Goal: Communication & Community: Answer question/provide support

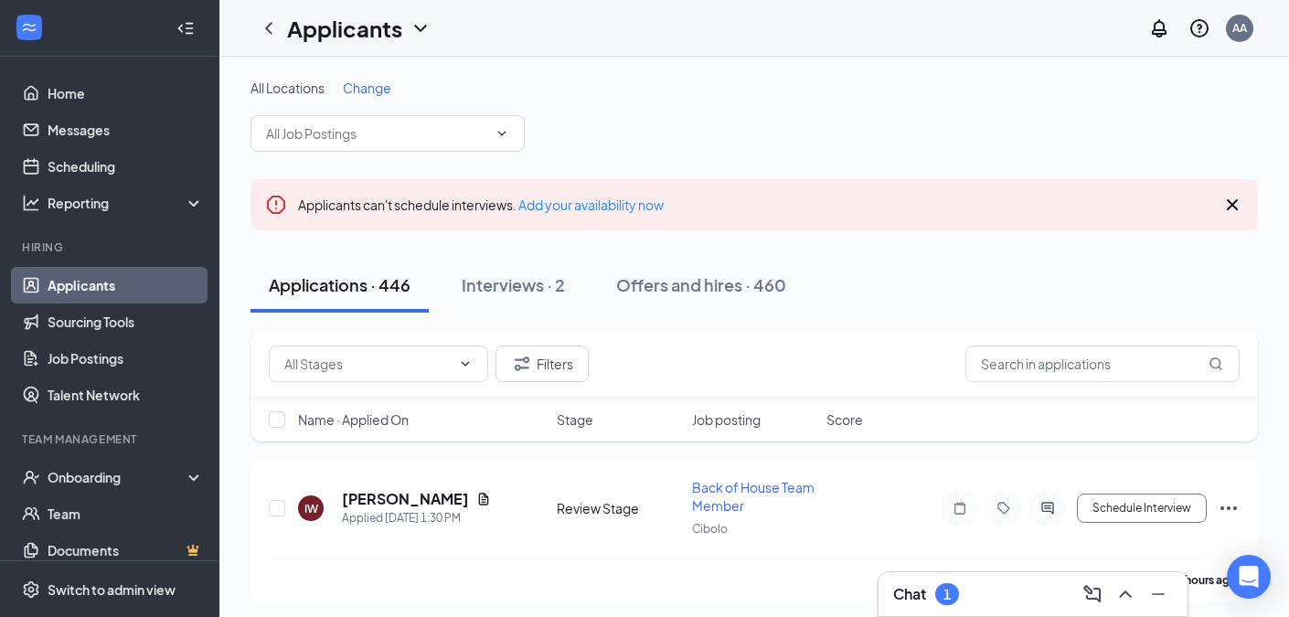
click at [927, 611] on div "Chat 1" at bounding box center [1033, 594] width 309 height 44
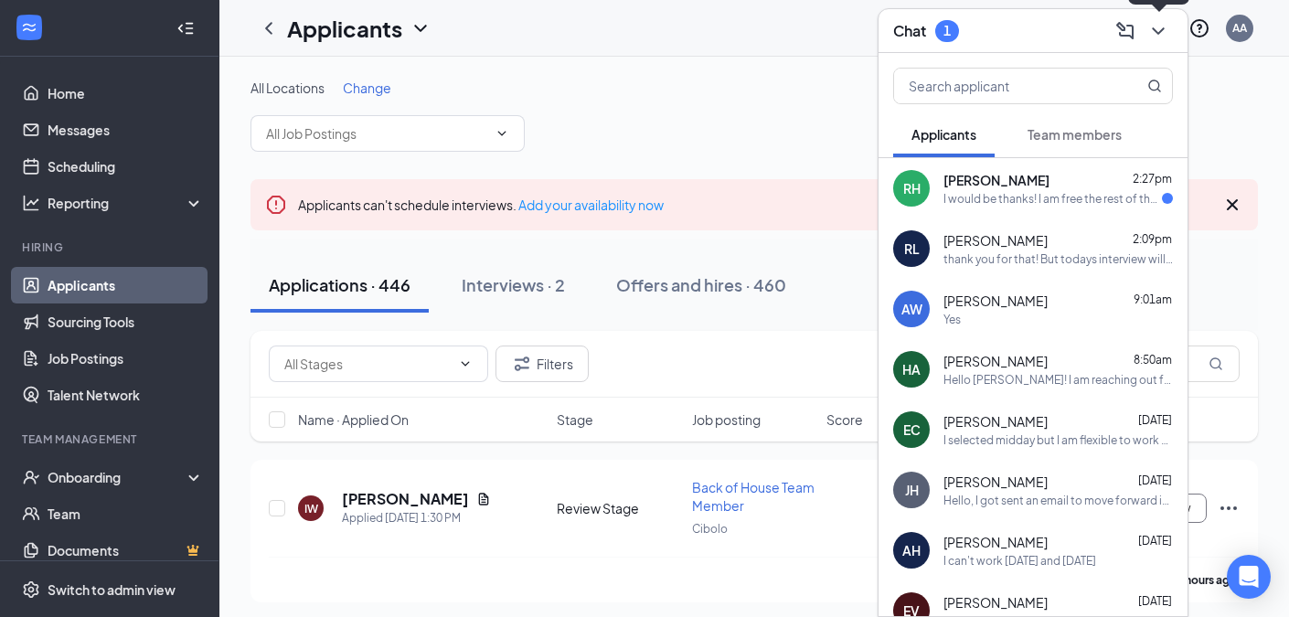
click at [1162, 36] on icon "ChevronDown" at bounding box center [1159, 31] width 22 height 22
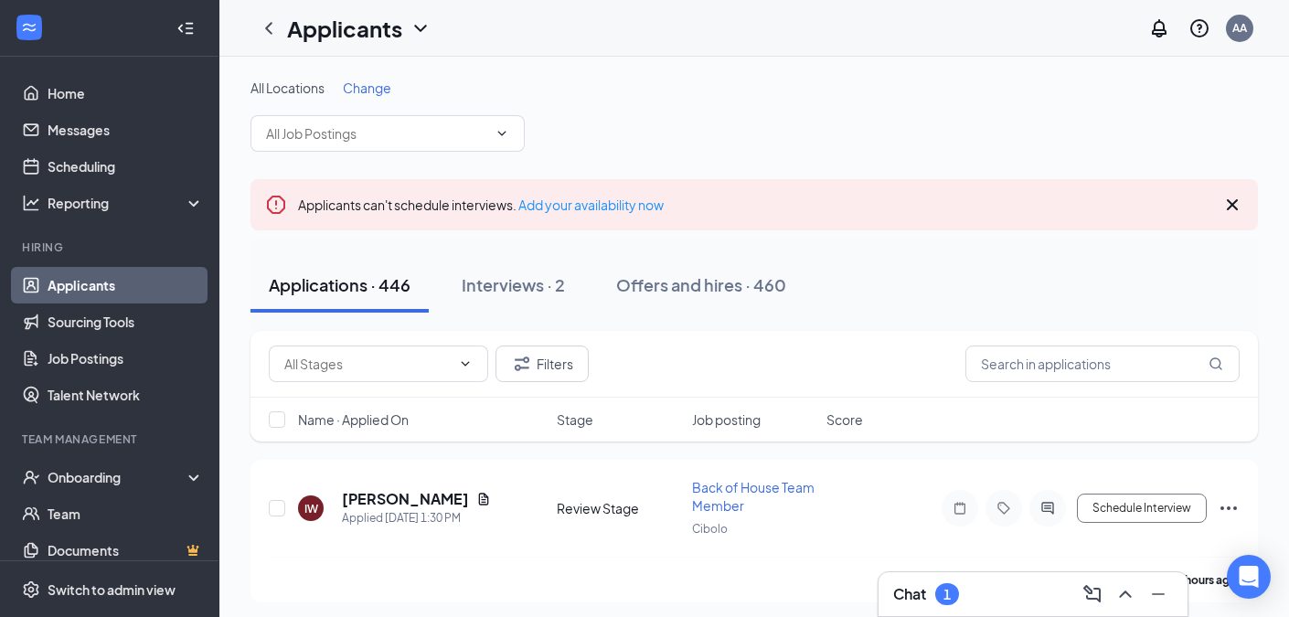
click at [911, 586] on h3 "Chat" at bounding box center [909, 594] width 33 height 20
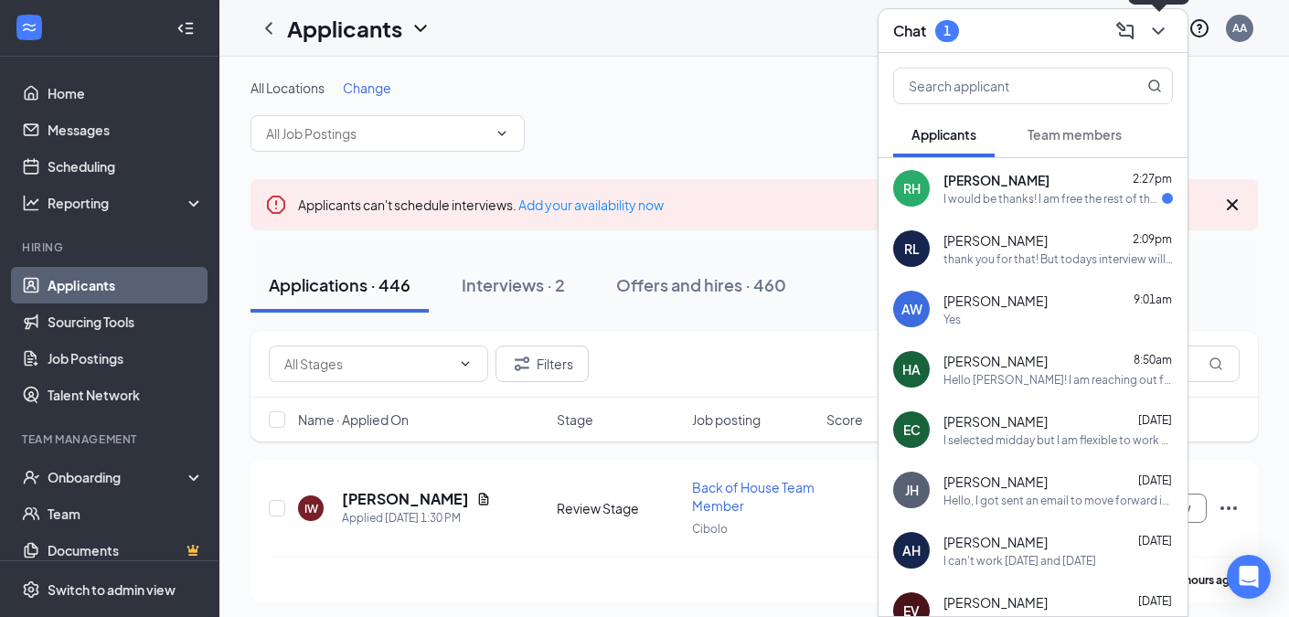
click at [1165, 43] on div at bounding box center [1156, 30] width 33 height 29
click at [1069, 131] on span "Team members" at bounding box center [1075, 134] width 94 height 16
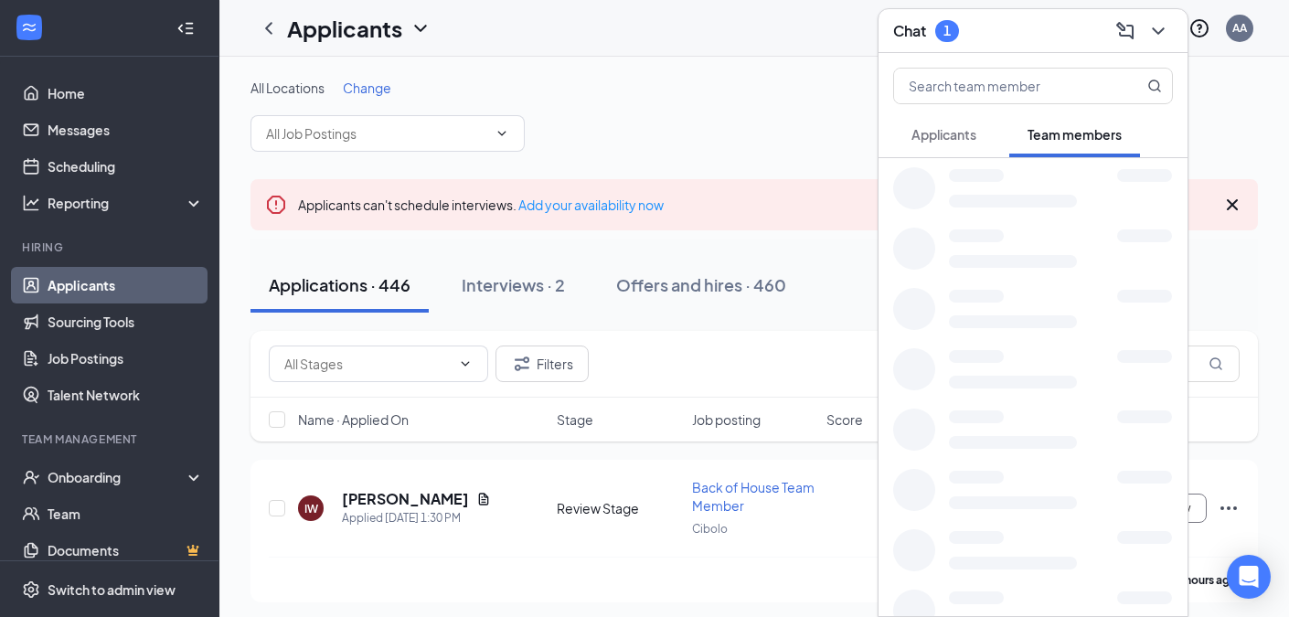
click at [939, 136] on span "Applicants" at bounding box center [944, 134] width 65 height 16
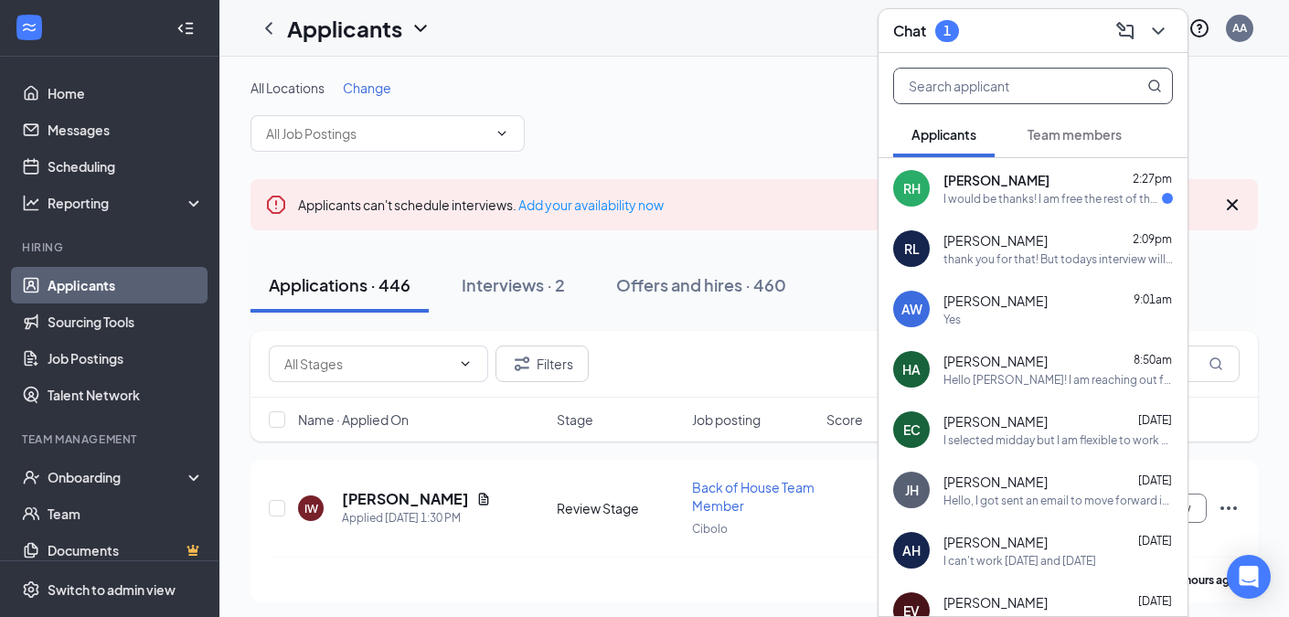
click at [1030, 74] on input "text" at bounding box center [1002, 86] width 217 height 35
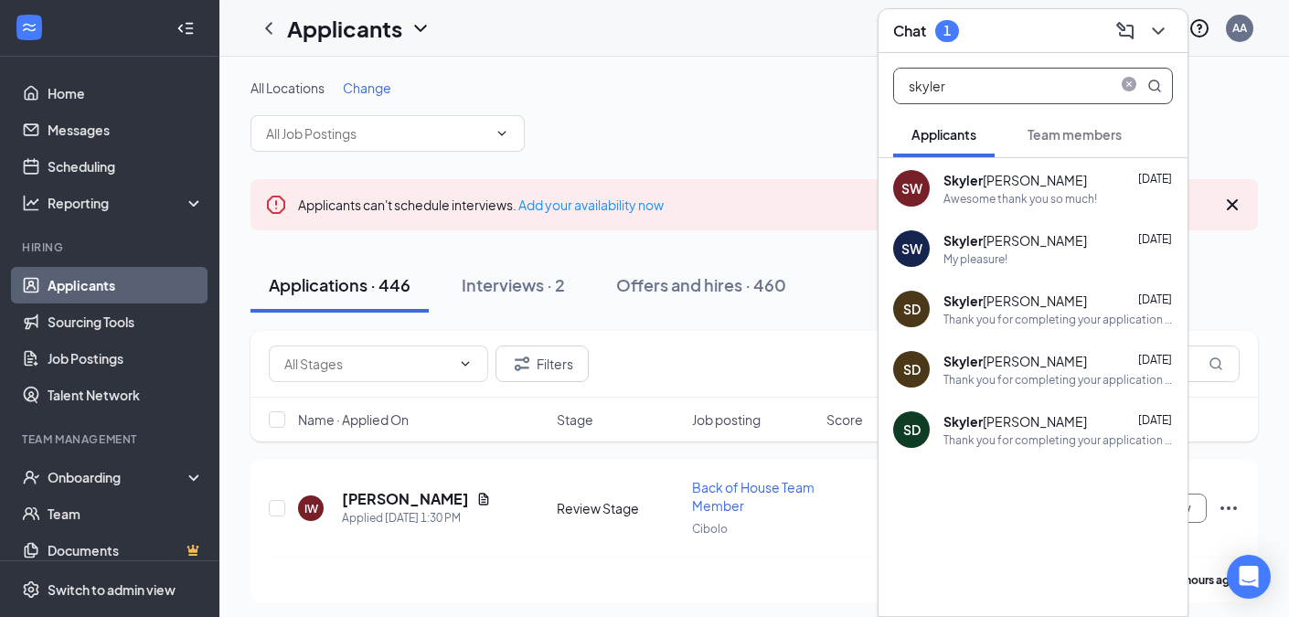
type input "skyler"
click at [1029, 191] on div "Awesome thank you so much!" at bounding box center [1021, 199] width 154 height 16
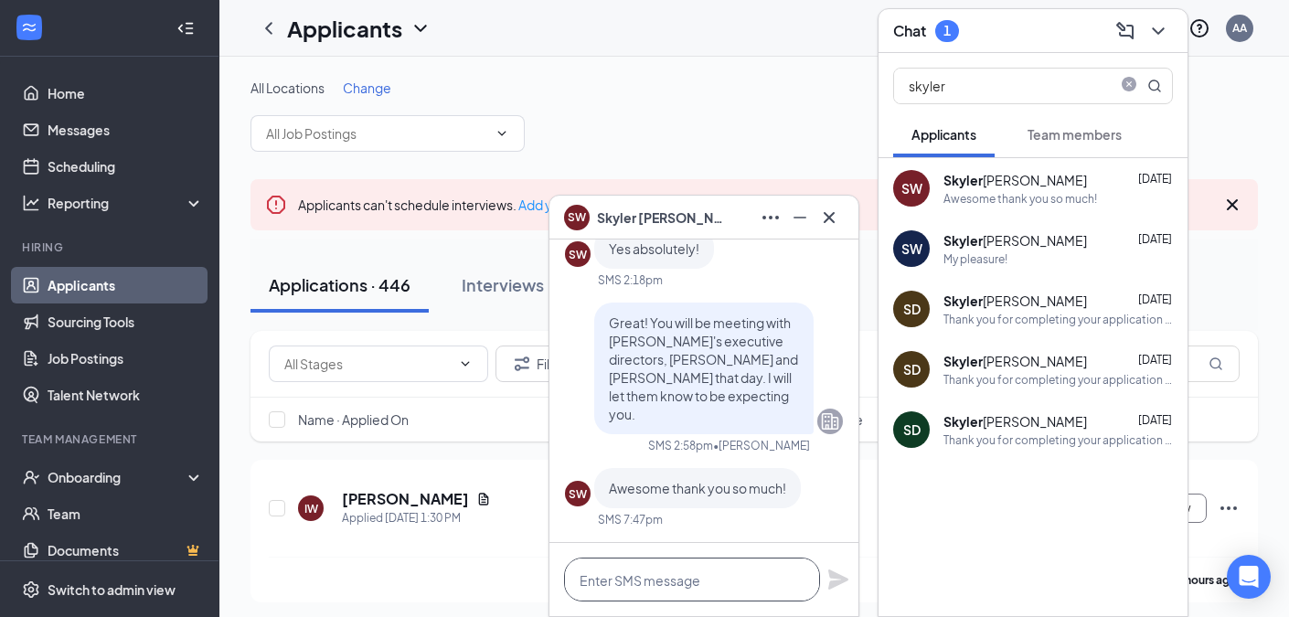
click at [718, 590] on textarea at bounding box center [692, 580] width 256 height 44
click at [660, 580] on textarea at bounding box center [692, 580] width 256 height 44
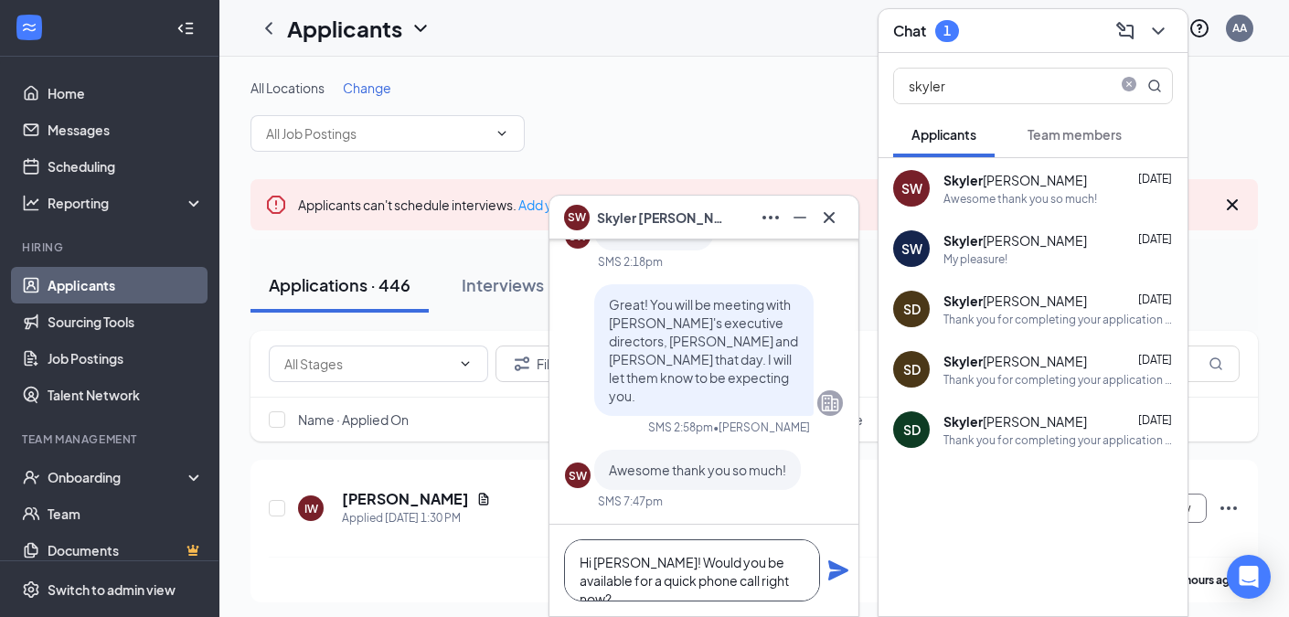
type textarea "Hi [PERSON_NAME]! Would you be available for a quick phone call right now?"
click at [838, 571] on icon "Plane" at bounding box center [838, 570] width 20 height 20
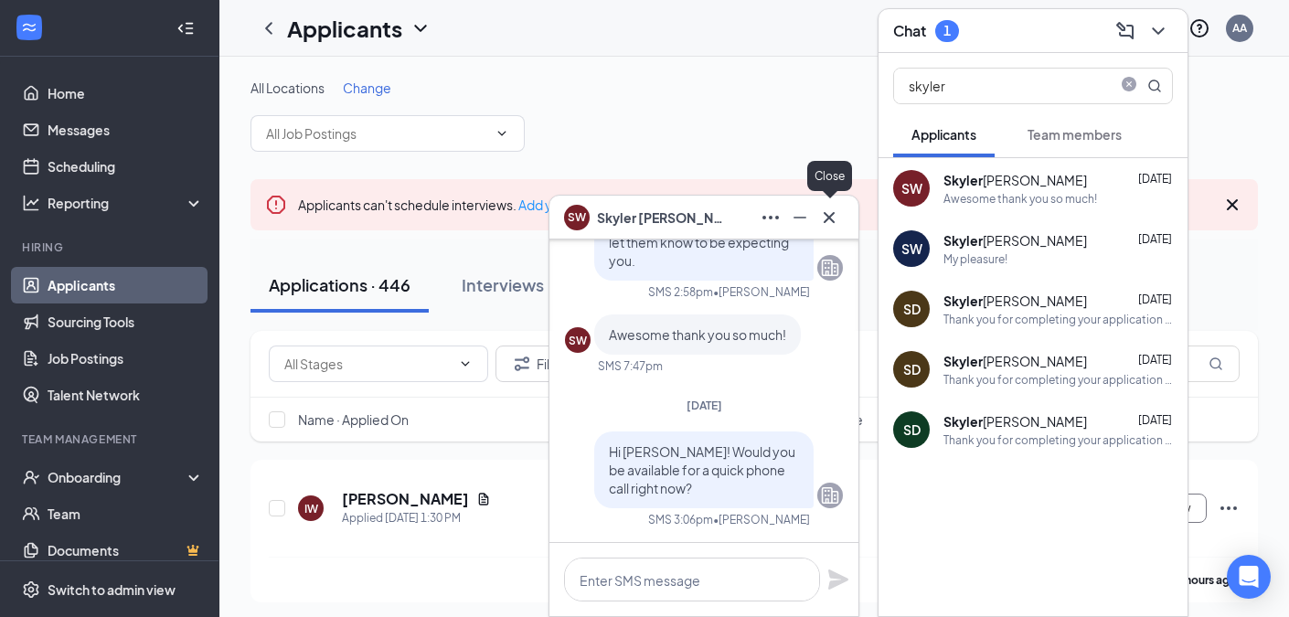
click at [827, 211] on icon "Cross" at bounding box center [829, 218] width 22 height 22
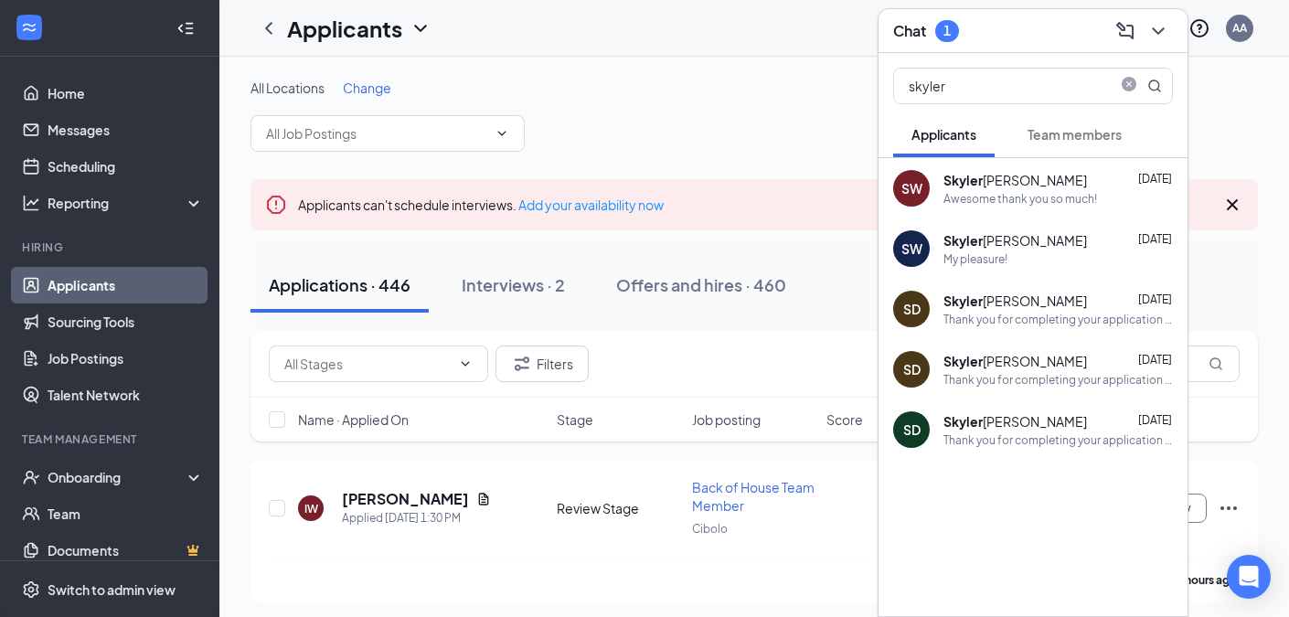
click at [1101, 123] on button "Team members" at bounding box center [1074, 135] width 131 height 46
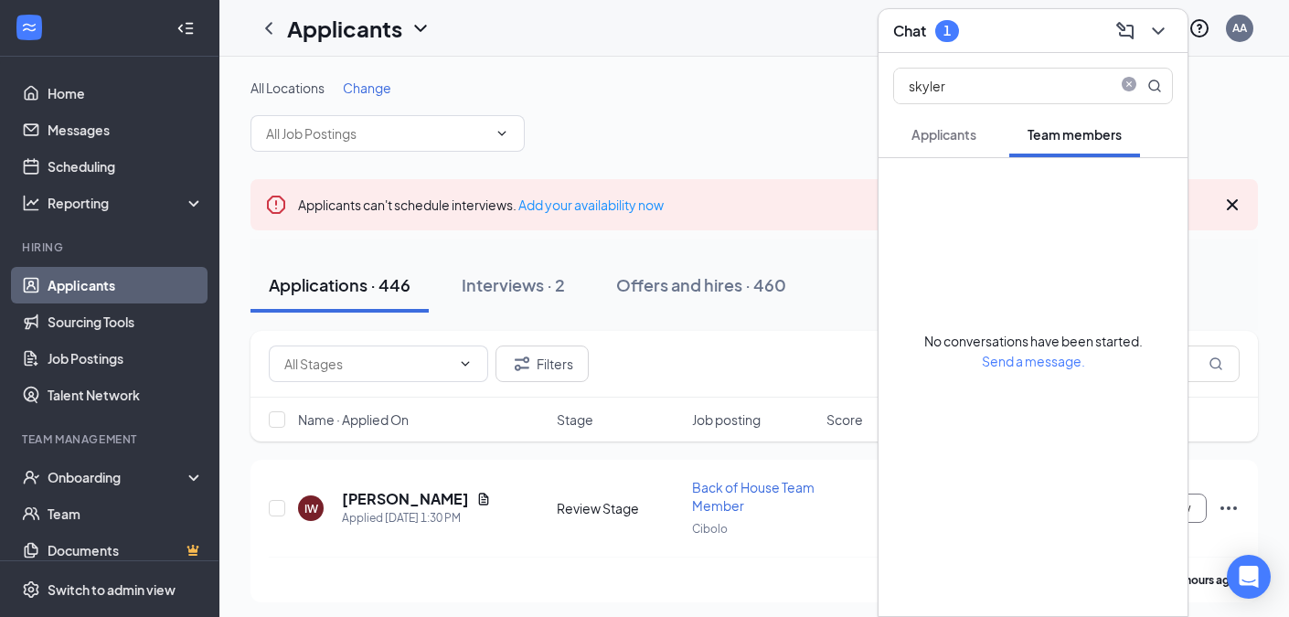
click at [984, 146] on button "Applicants" at bounding box center [943, 135] width 101 height 46
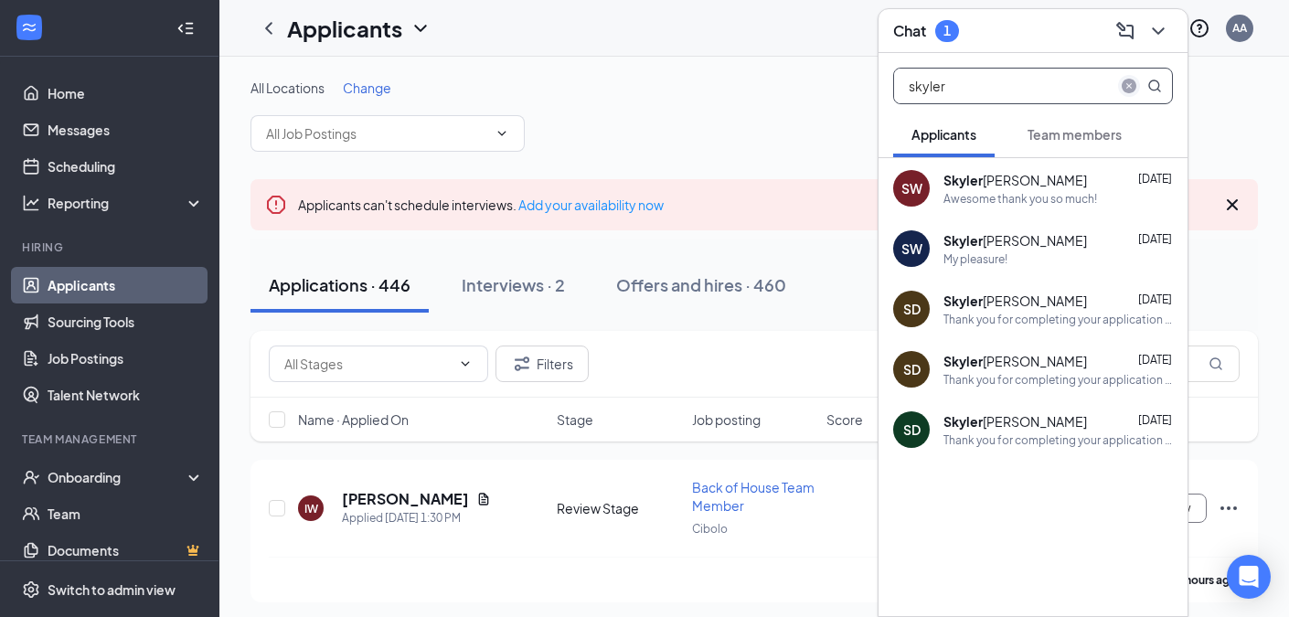
click at [1130, 85] on icon "close-circle" at bounding box center [1129, 86] width 15 height 15
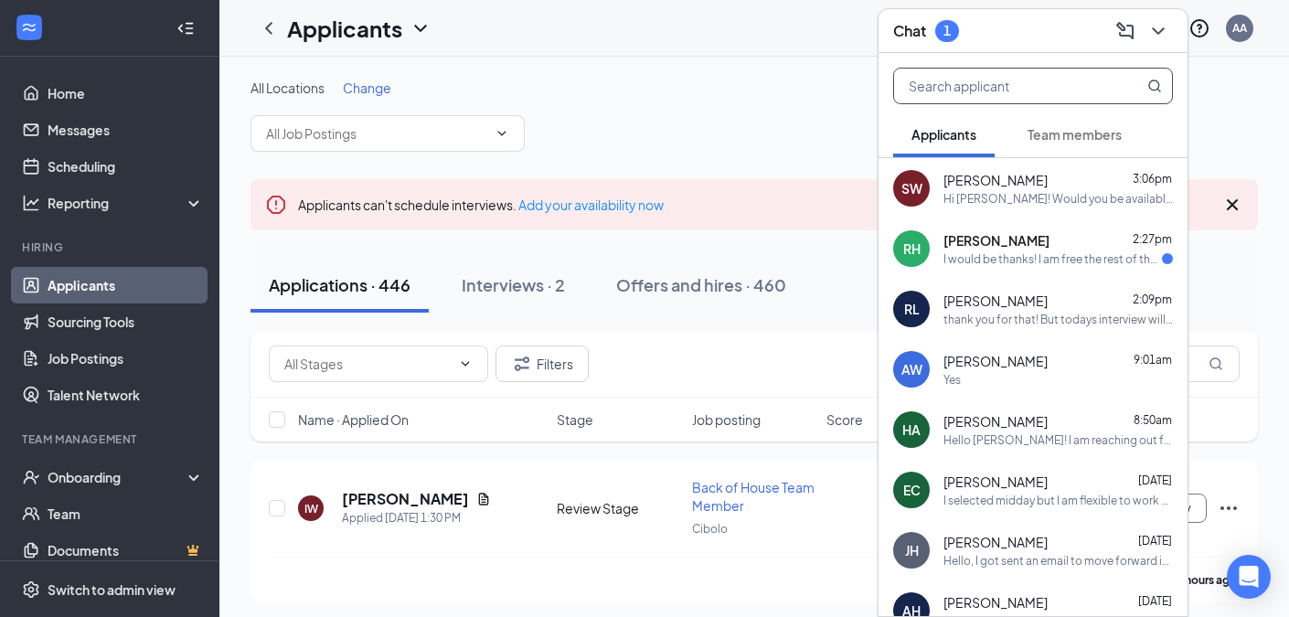
click at [1064, 266] on div "I would be thanks! I am free the rest of the day." at bounding box center [1053, 259] width 219 height 16
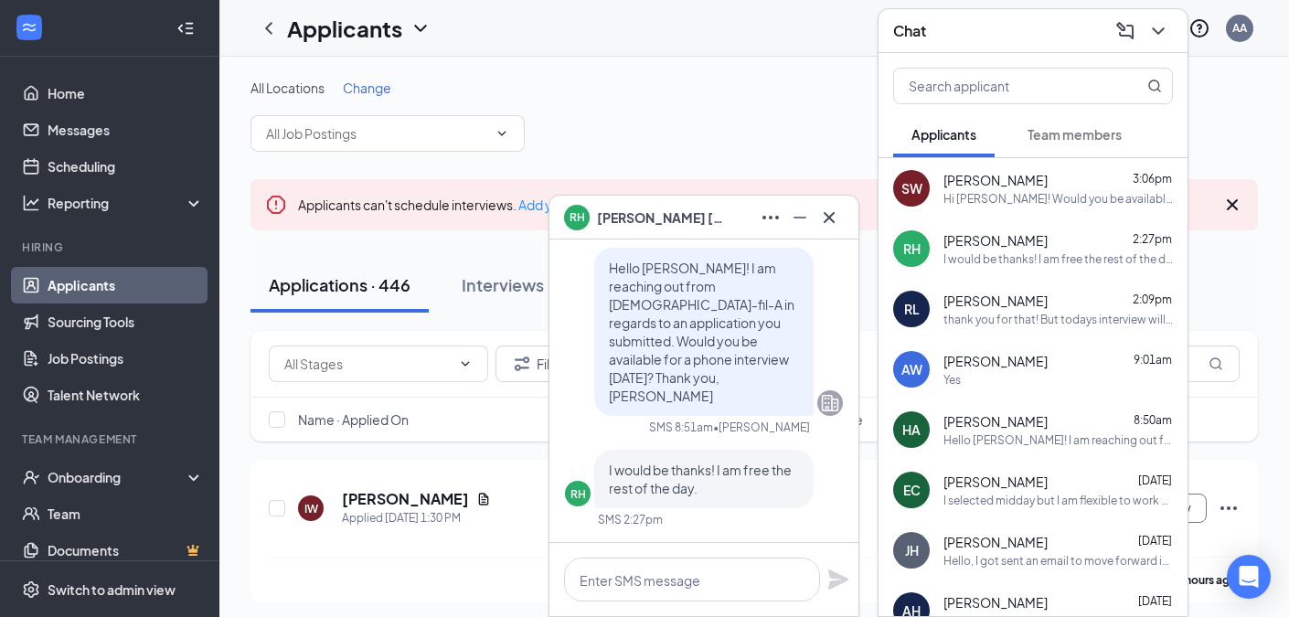
click at [838, 225] on icon "Cross" at bounding box center [829, 218] width 22 height 22
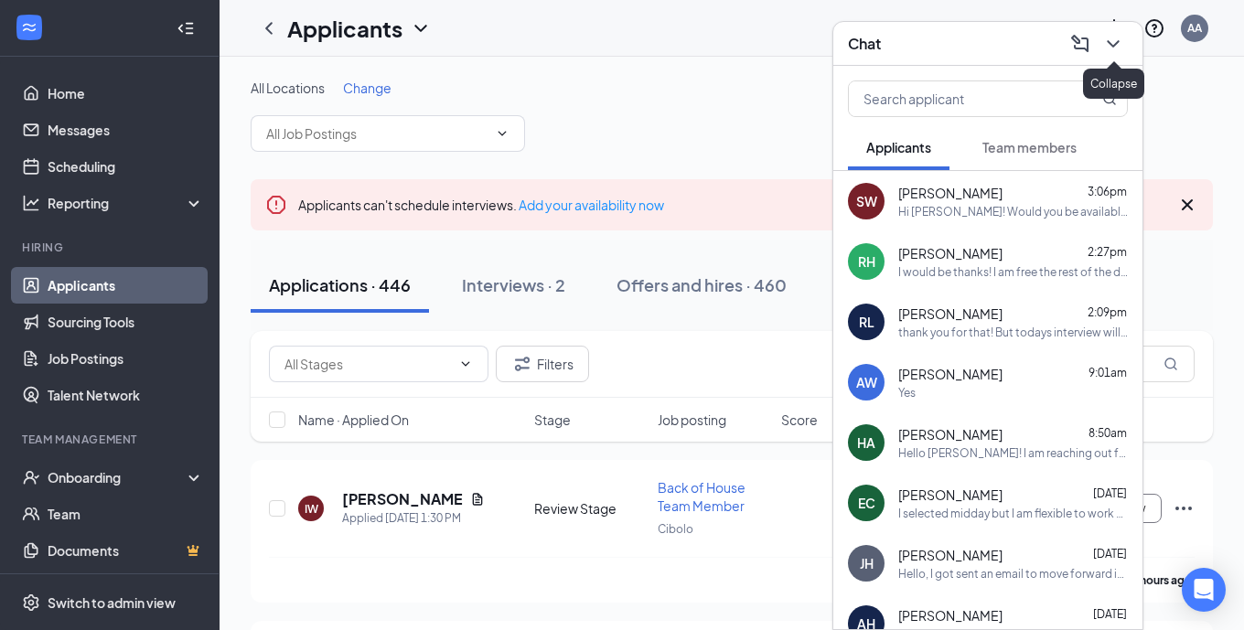
click at [1112, 48] on icon "ChevronDown" at bounding box center [1113, 44] width 22 height 22
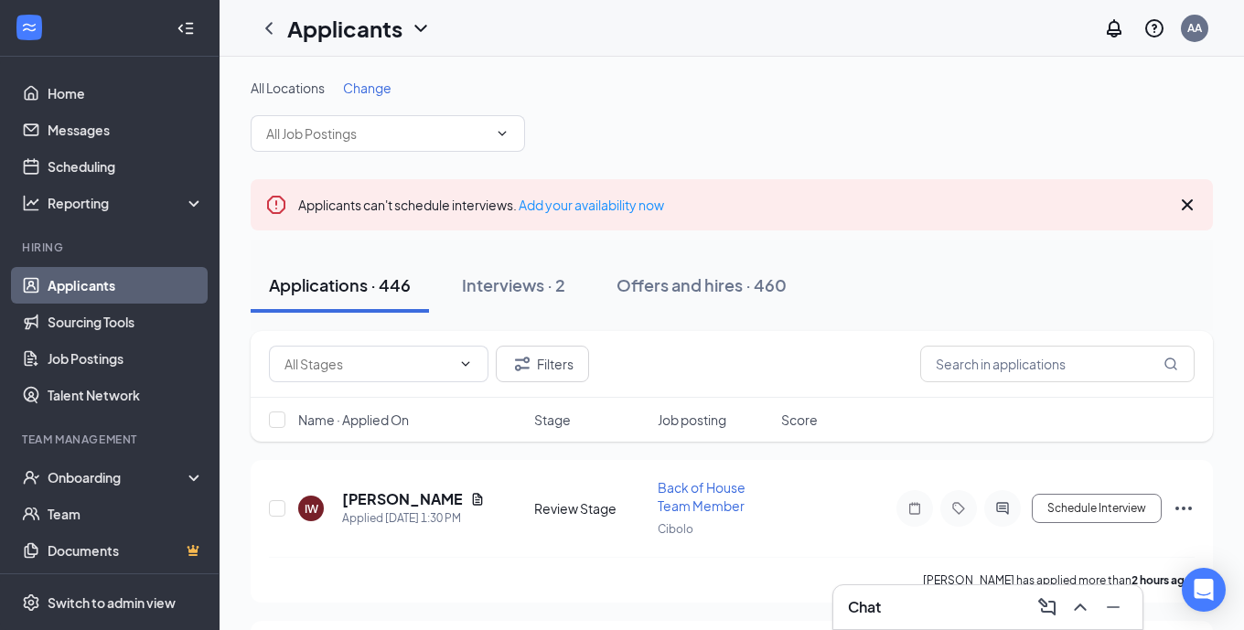
click at [954, 611] on div "Chat" at bounding box center [988, 606] width 280 height 29
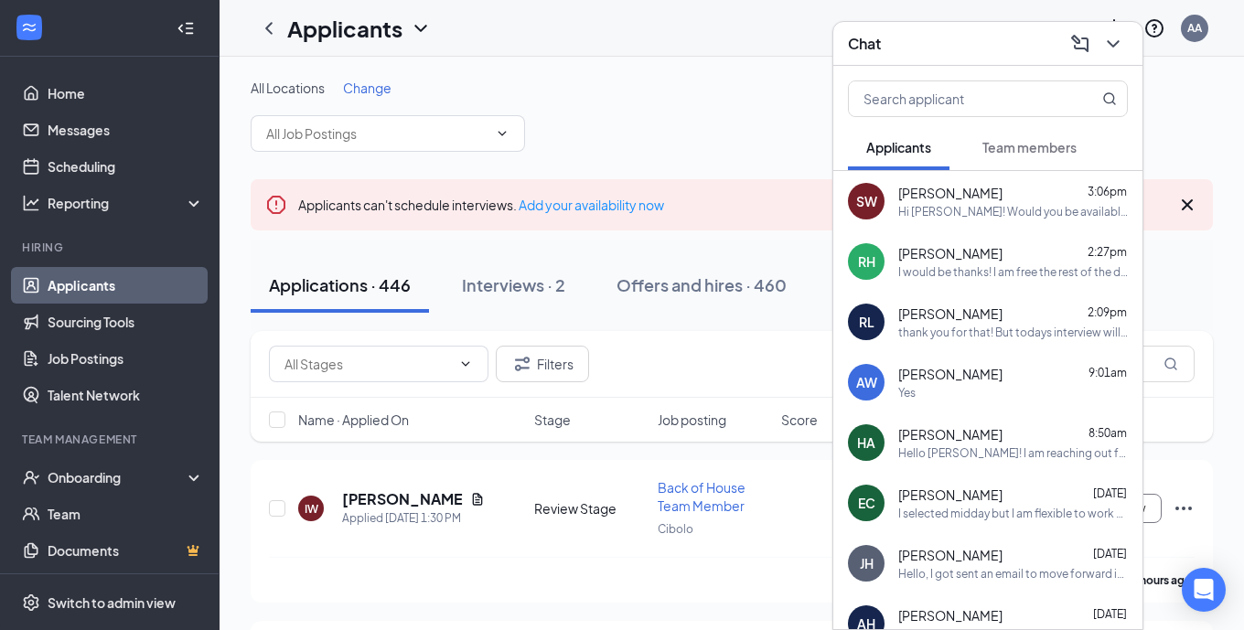
click at [1023, 142] on span "Team members" at bounding box center [1029, 147] width 94 height 16
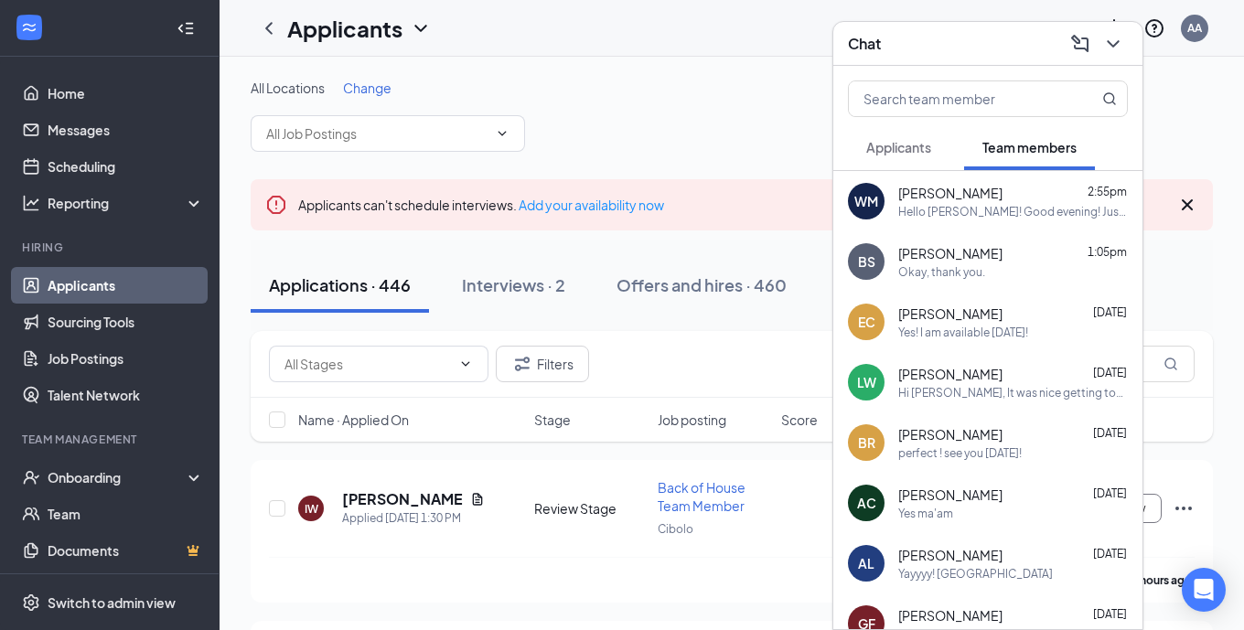
click at [902, 156] on button "Applicants" at bounding box center [898, 147] width 101 height 46
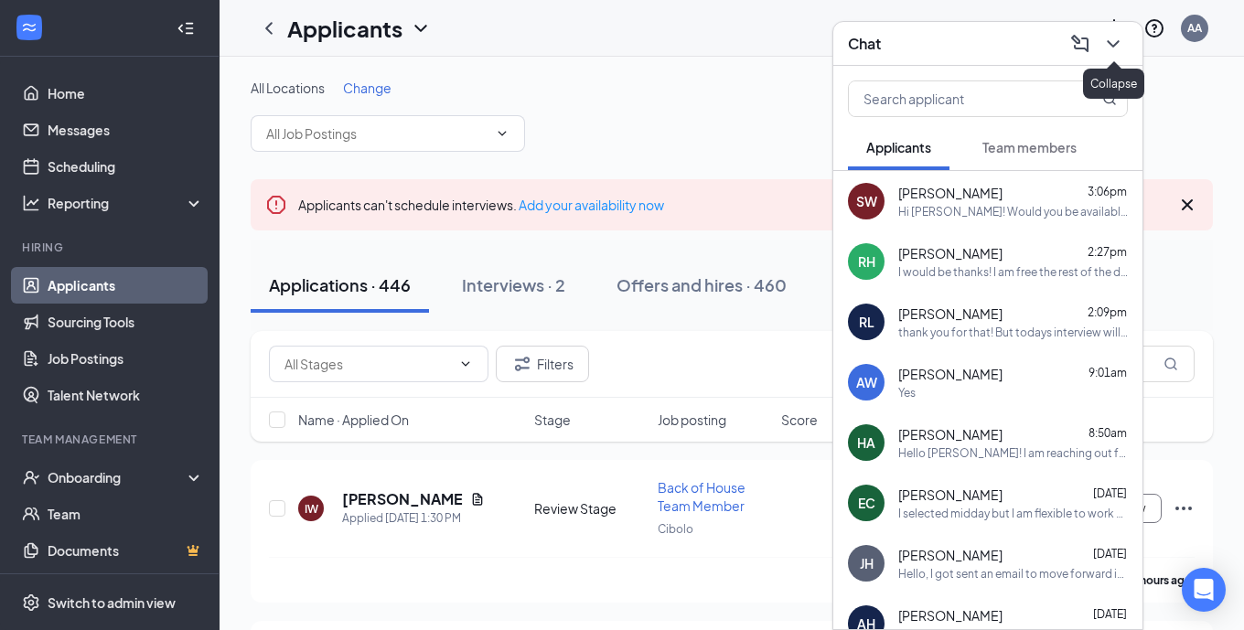
click at [1112, 44] on icon "ChevronDown" at bounding box center [1113, 44] width 22 height 22
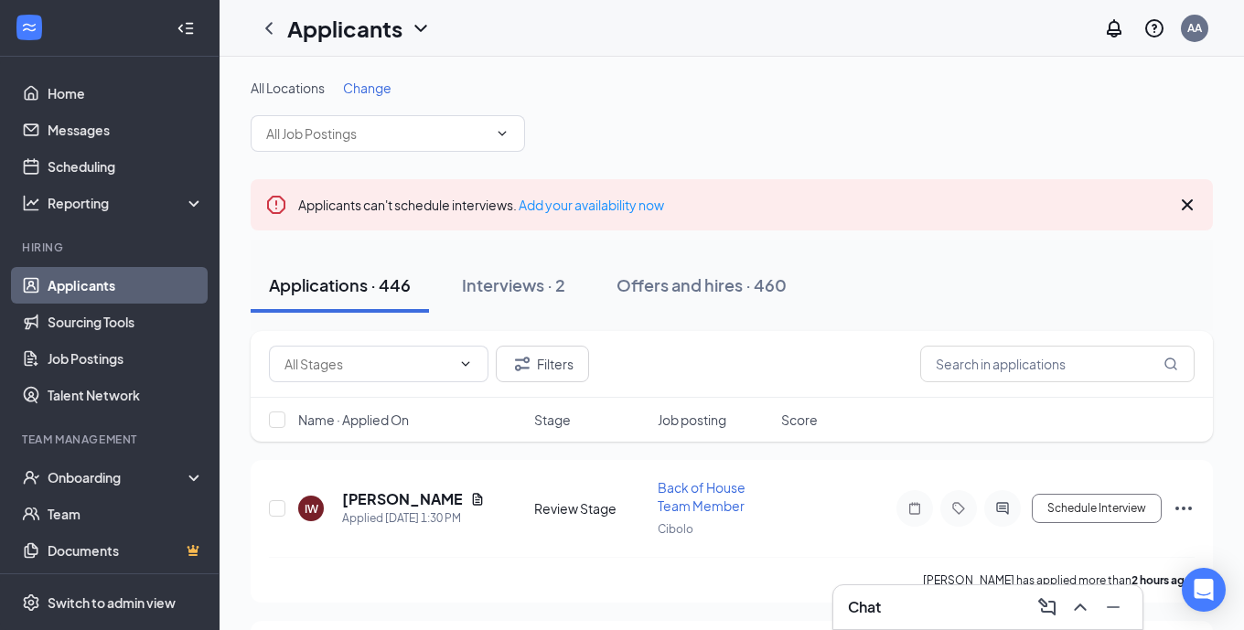
click at [1007, 383] on div "Filters" at bounding box center [732, 364] width 962 height 67
click at [1003, 379] on input "text" at bounding box center [1057, 364] width 274 height 37
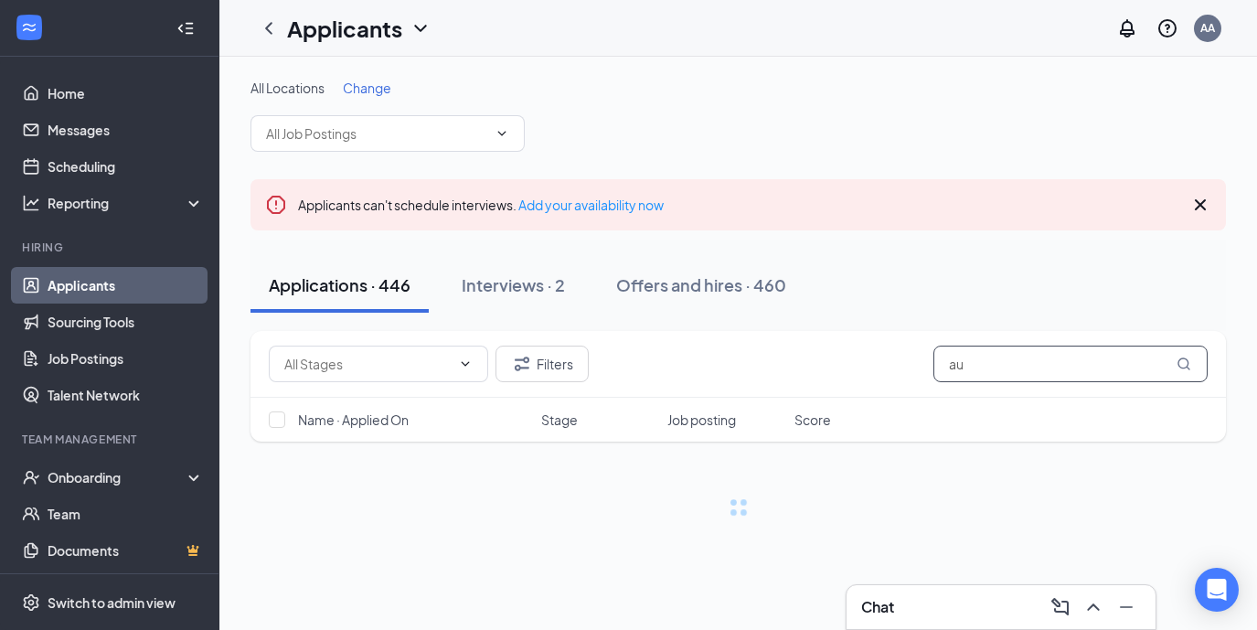
type input "a"
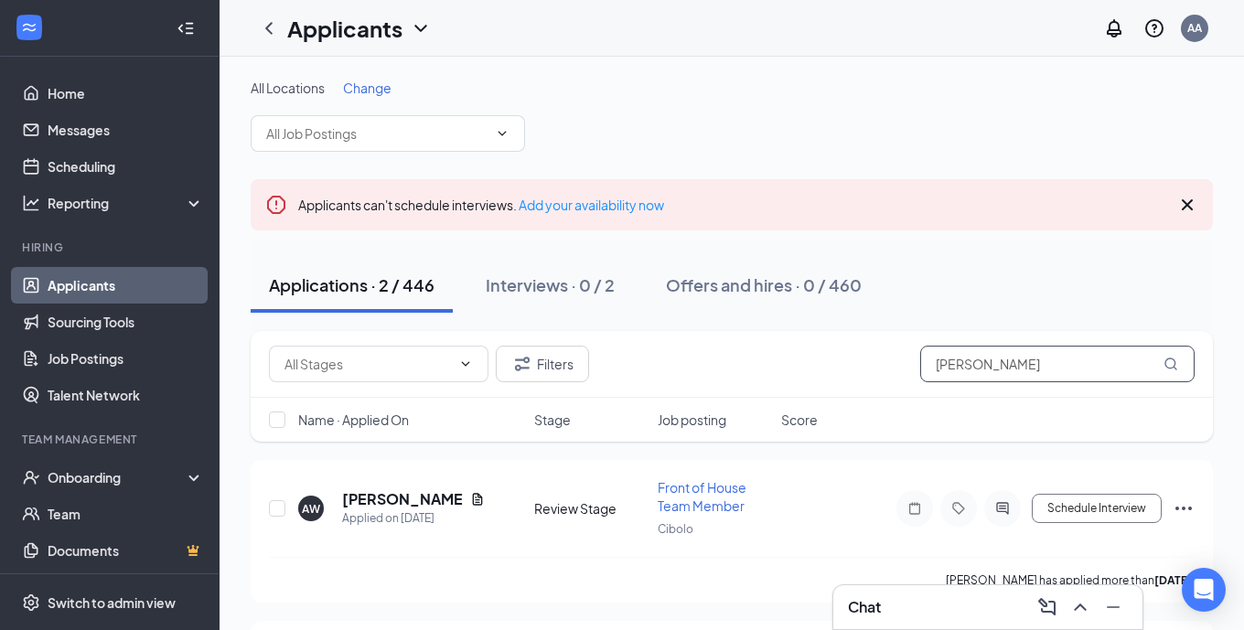
click at [1022, 365] on input "[PERSON_NAME]" at bounding box center [1057, 364] width 274 height 37
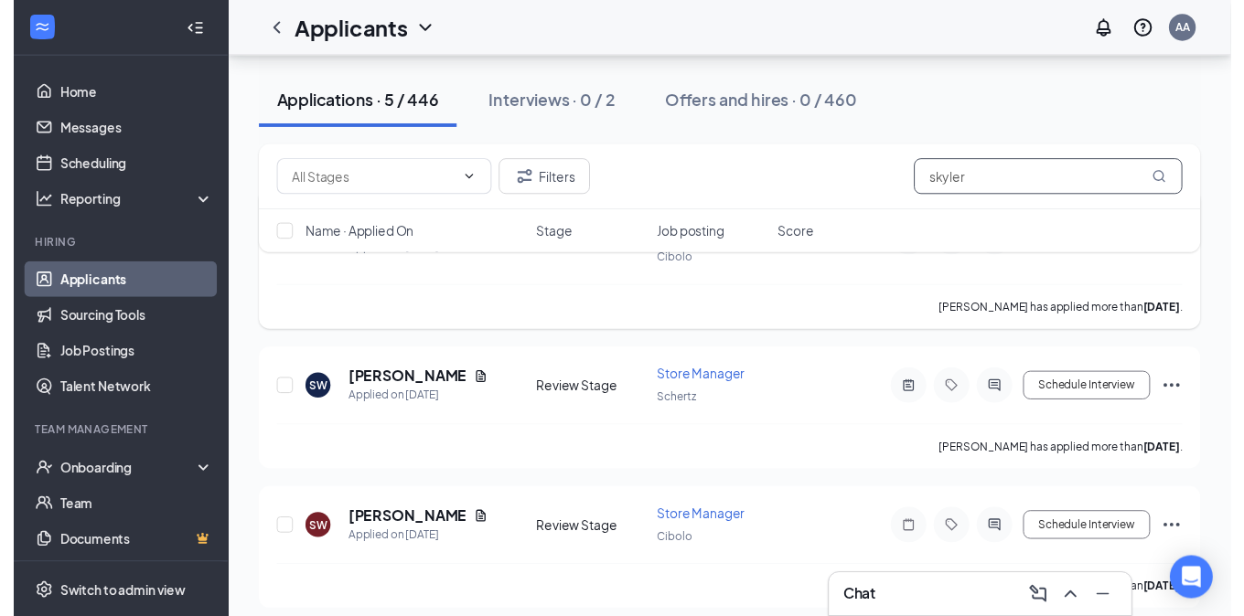
scroll to position [285, 0]
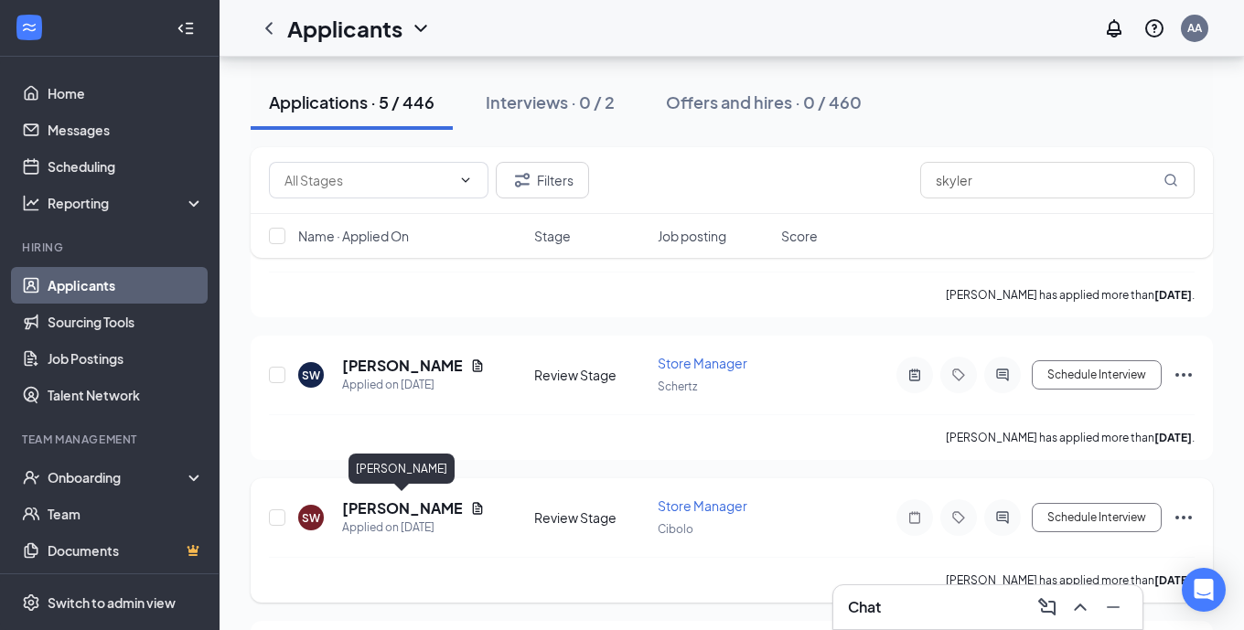
click at [411, 499] on h5 "[PERSON_NAME]" at bounding box center [402, 508] width 121 height 20
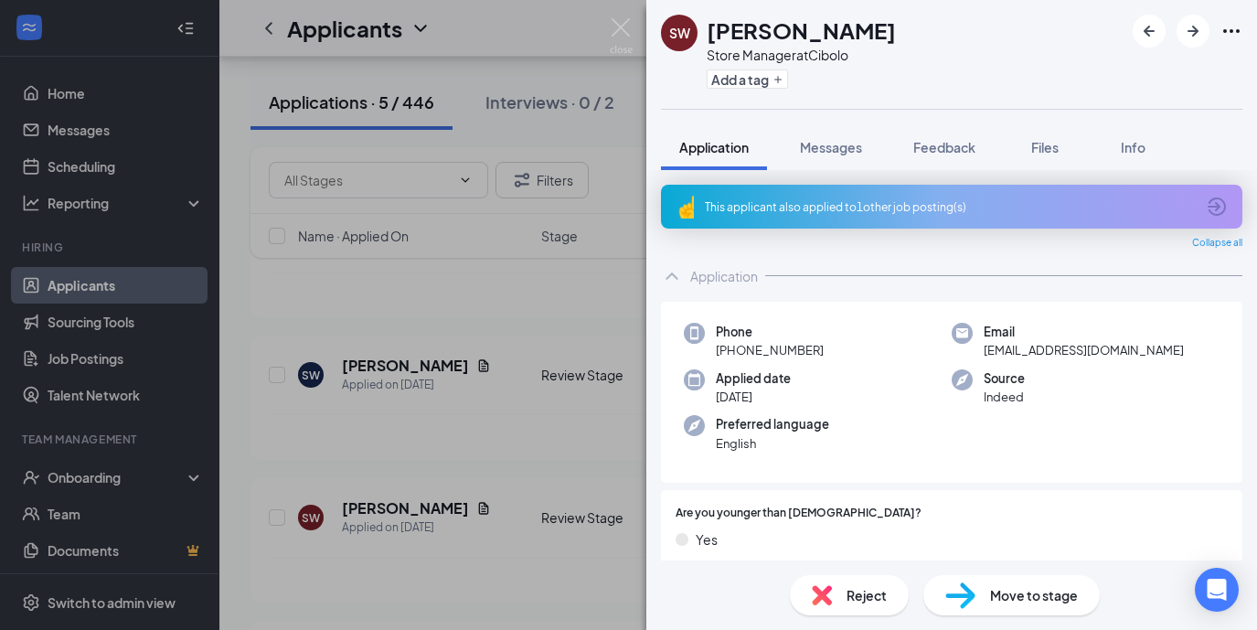
click at [629, 457] on div "SW [PERSON_NAME] Store Manager at Cibolo Add a tag Application Messages Feedbac…" at bounding box center [628, 315] width 1257 height 630
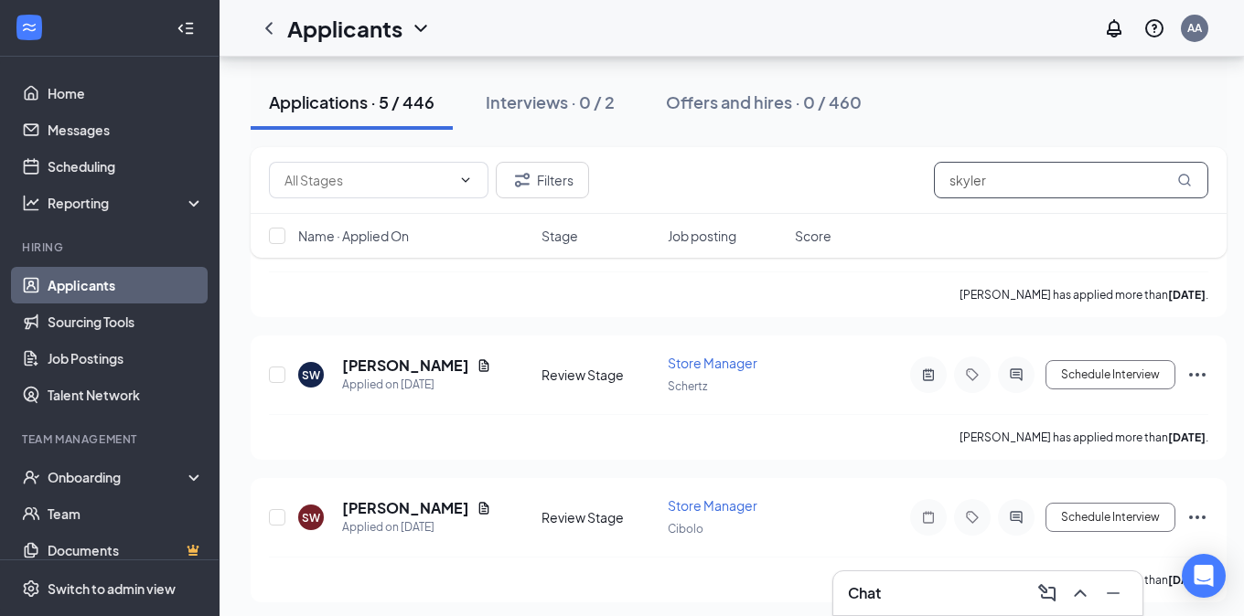
click at [1014, 187] on input "skyler" at bounding box center [1071, 180] width 274 height 37
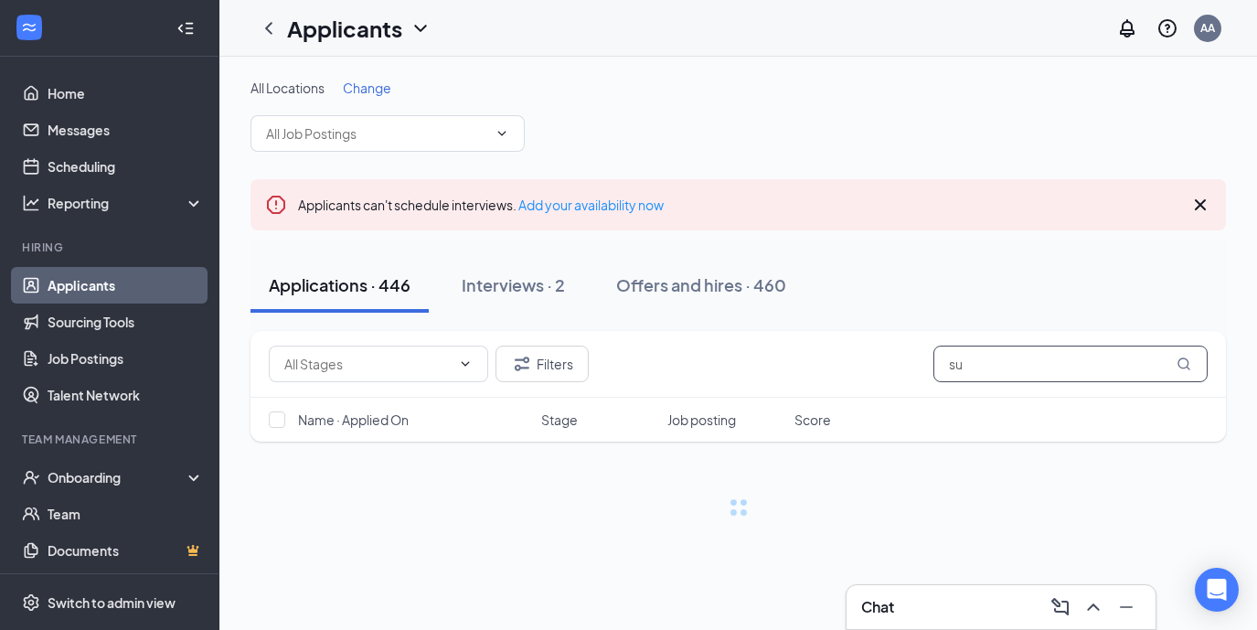
type input "s"
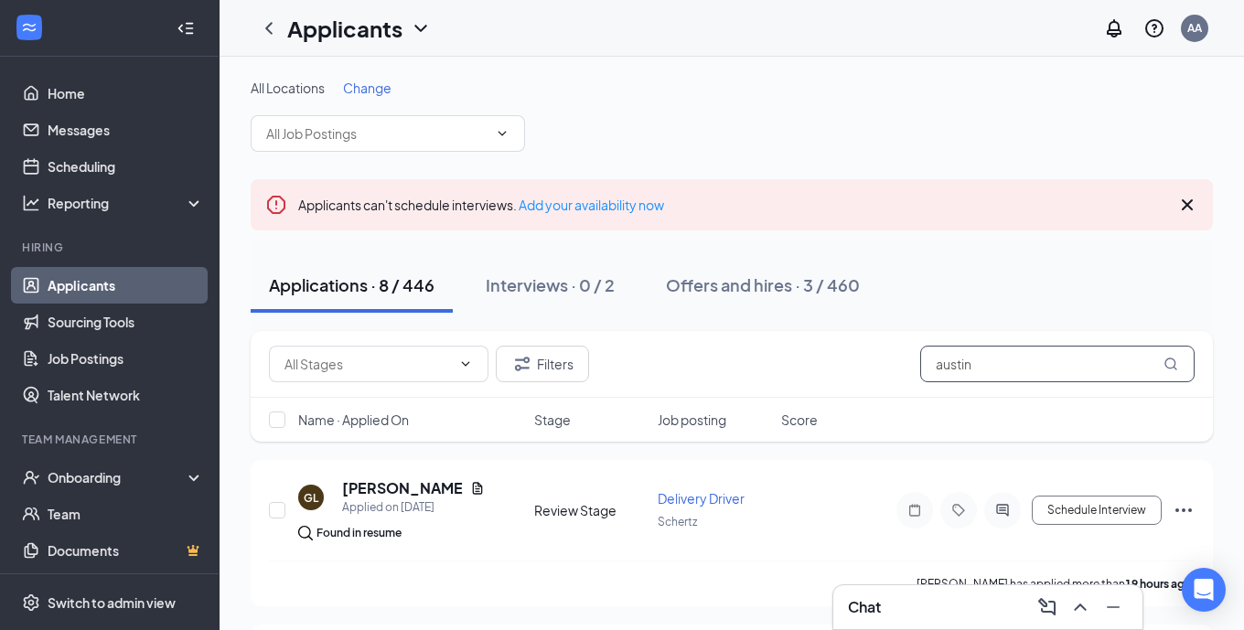
type input "austin"
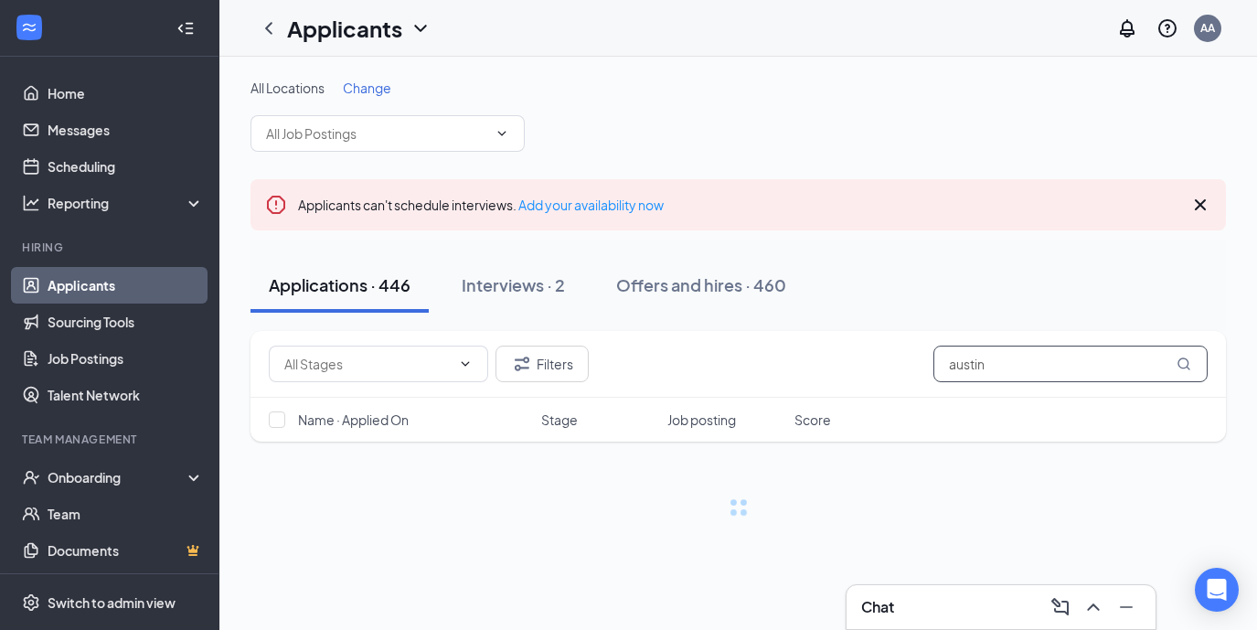
click at [1001, 366] on input "austin" at bounding box center [1071, 364] width 274 height 37
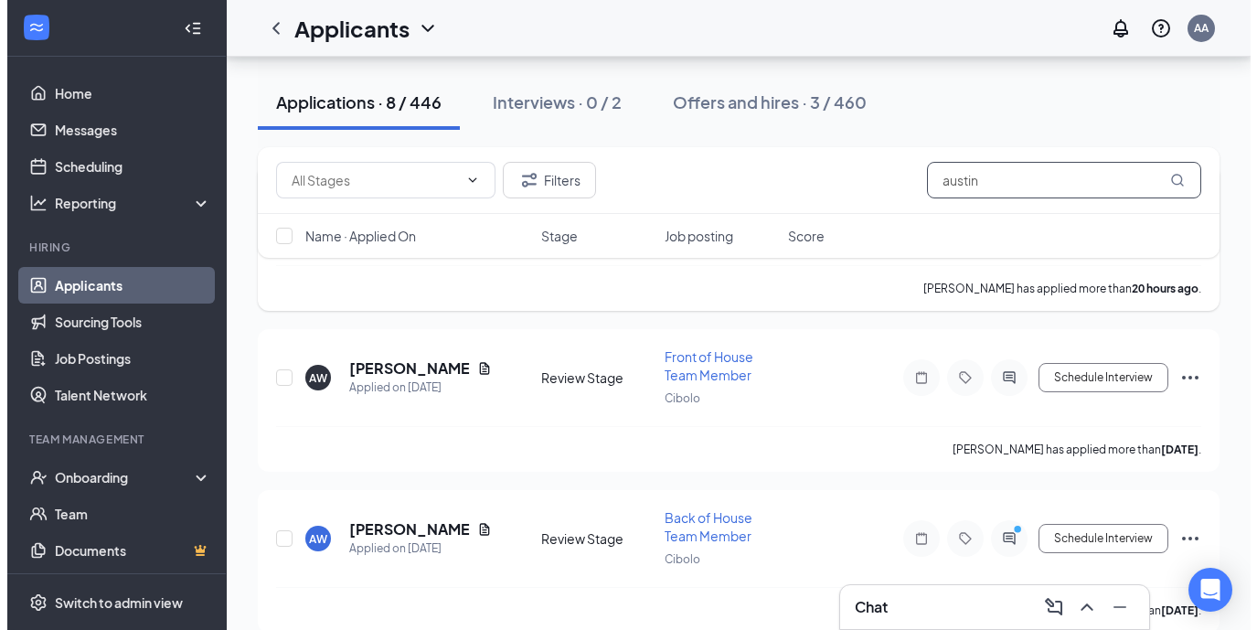
scroll to position [461, 0]
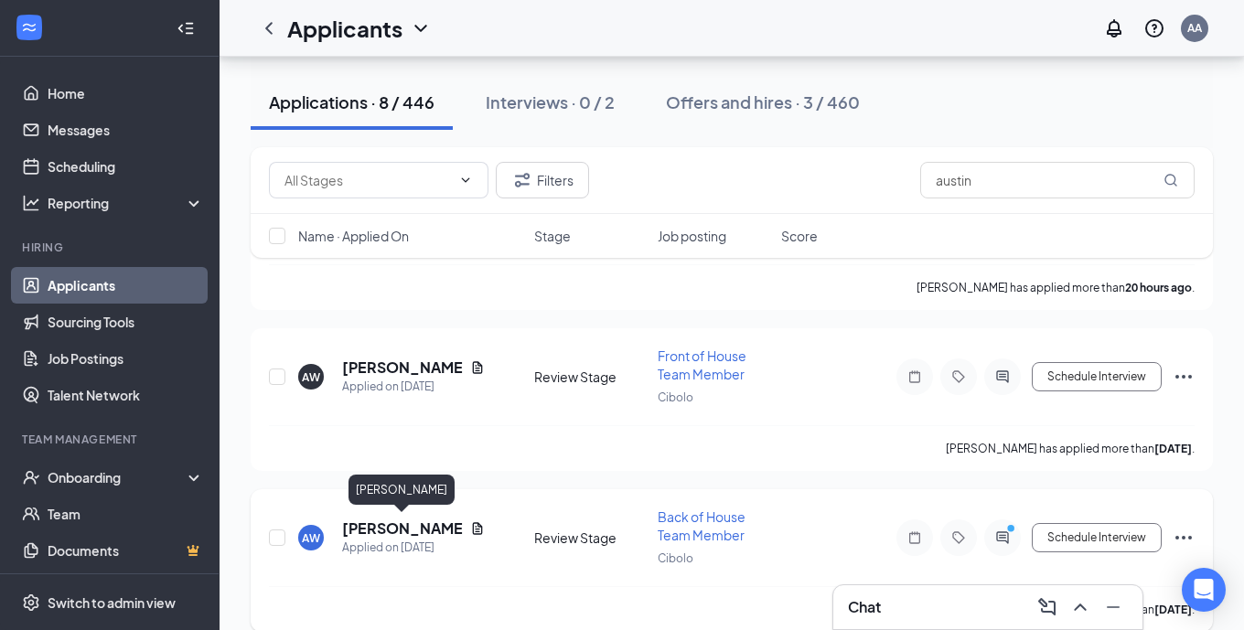
click at [419, 519] on h5 "[PERSON_NAME]" at bounding box center [402, 528] width 121 height 20
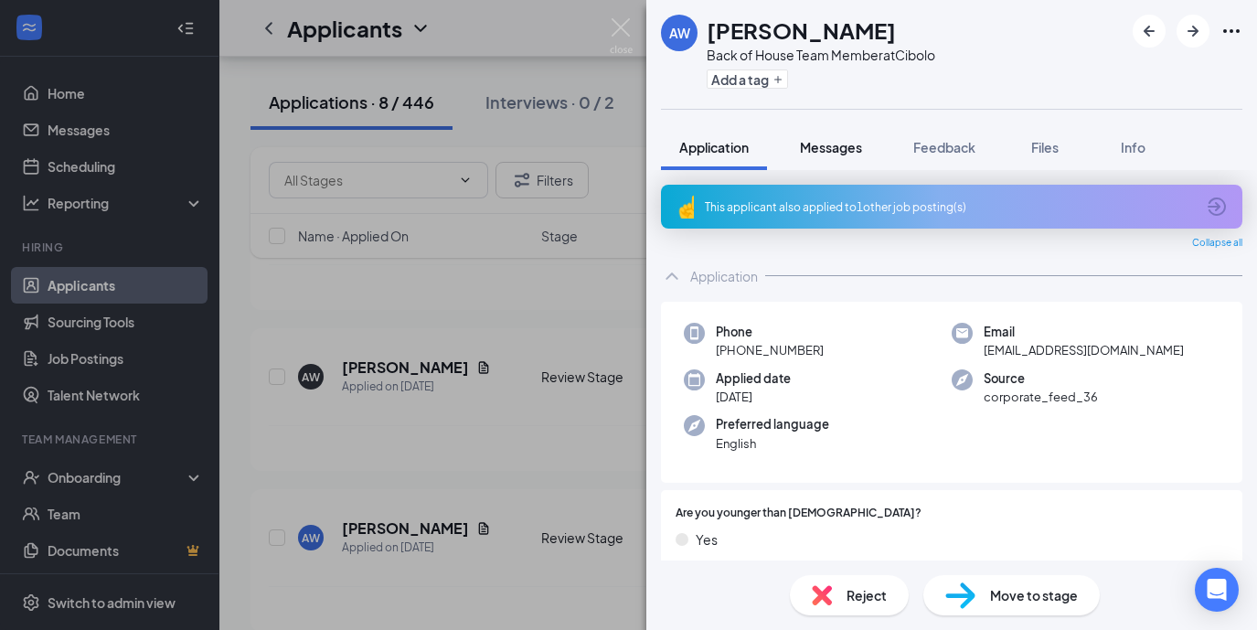
click at [834, 156] on button "Messages" at bounding box center [831, 147] width 99 height 46
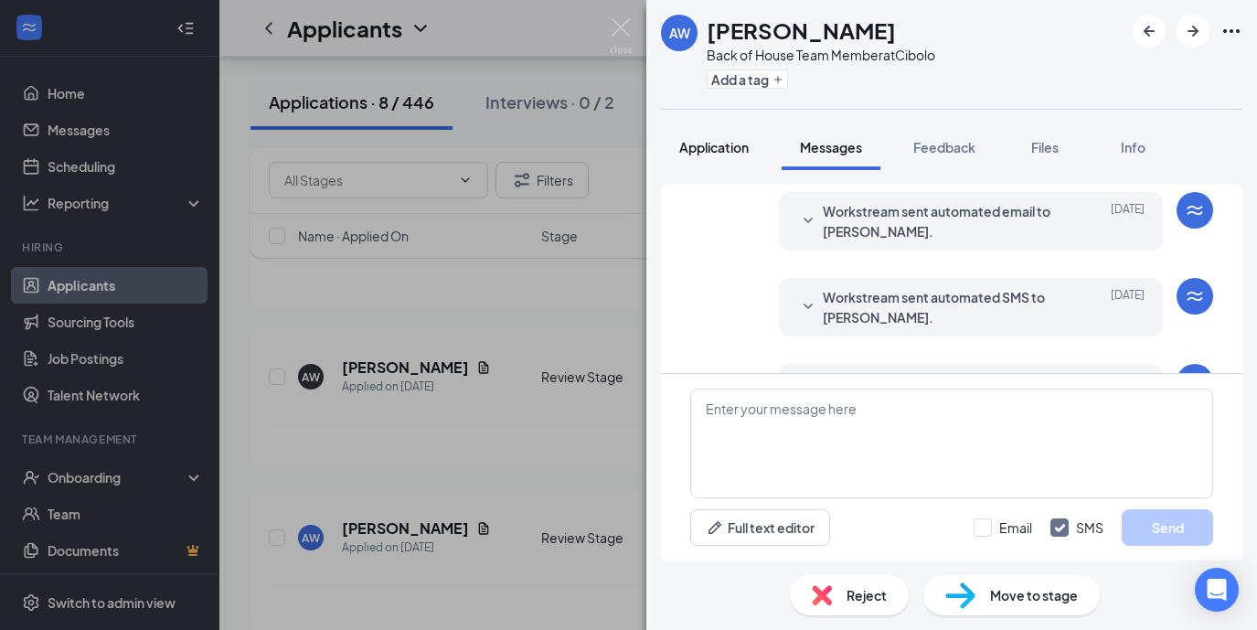
scroll to position [331, 0]
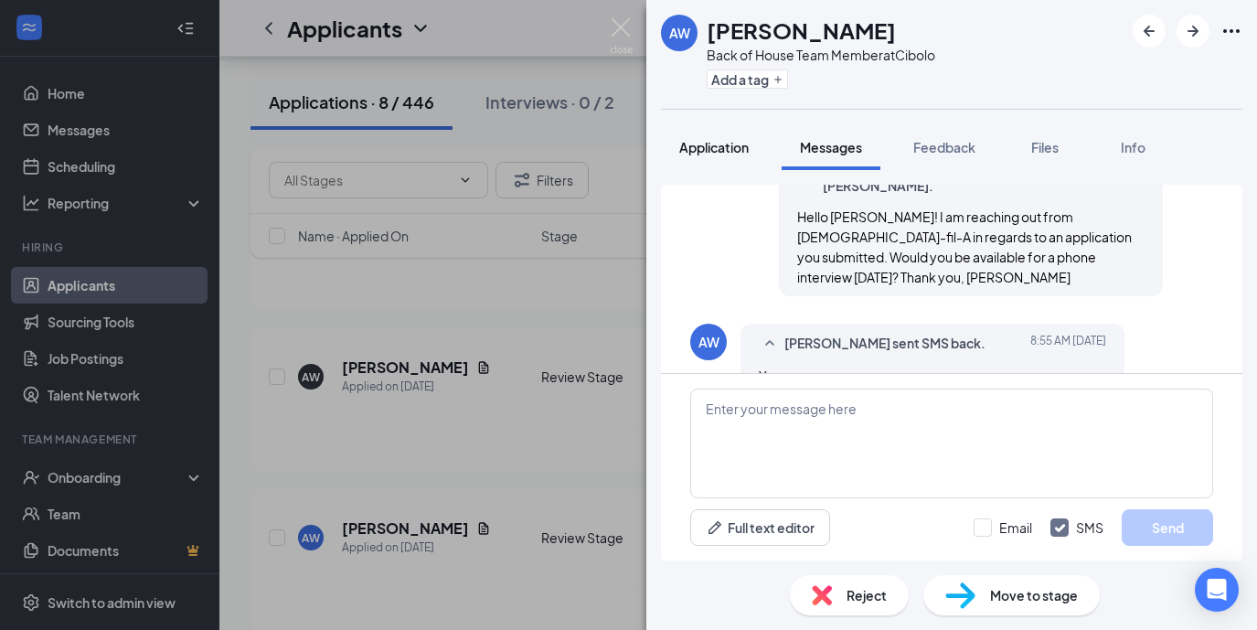
click at [700, 166] on button "Application" at bounding box center [714, 147] width 106 height 46
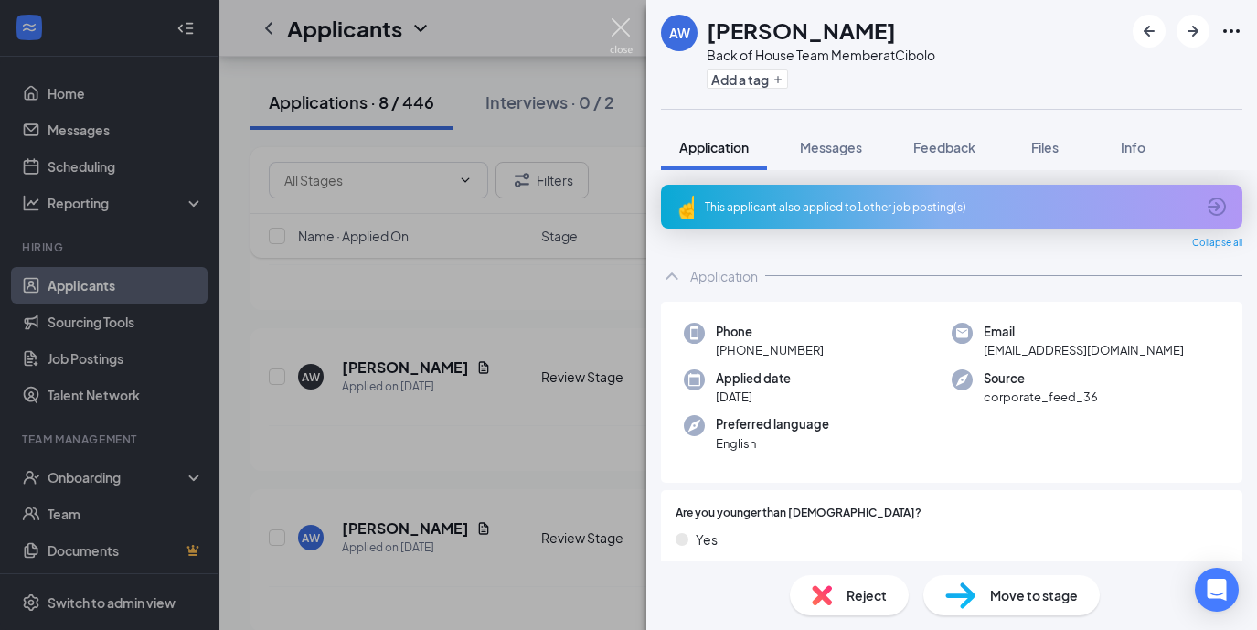
click at [625, 27] on img at bounding box center [621, 36] width 23 height 36
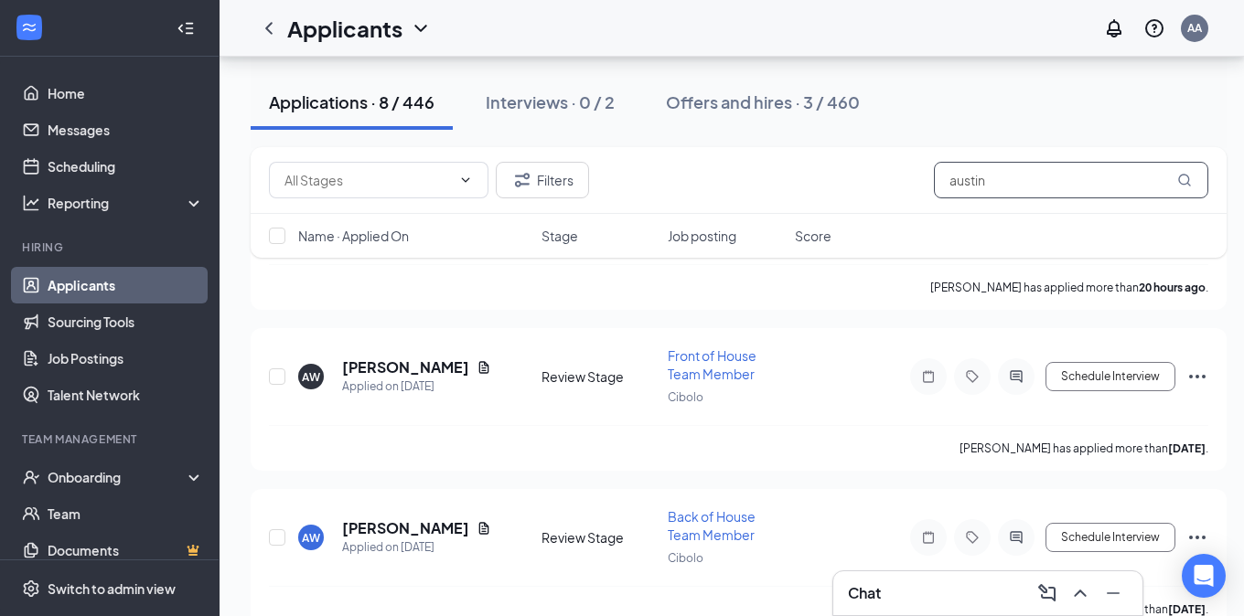
click at [993, 176] on input "austin" at bounding box center [1071, 180] width 274 height 37
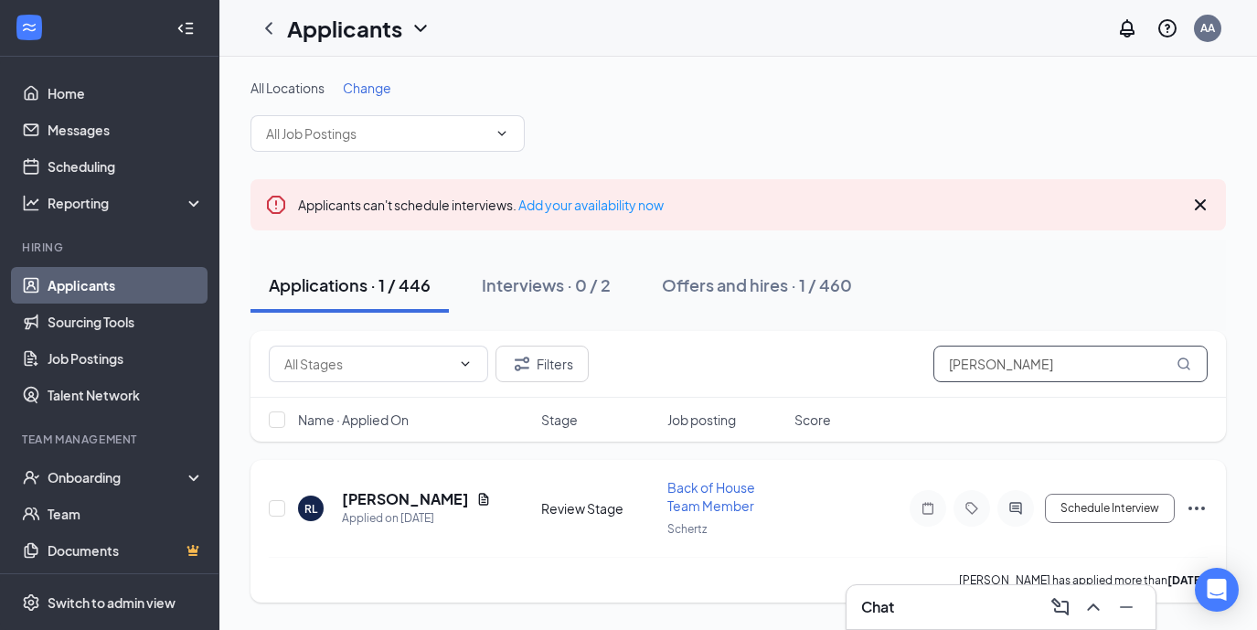
type input "roger"
click at [378, 495] on h5 "[PERSON_NAME]" at bounding box center [405, 499] width 127 height 20
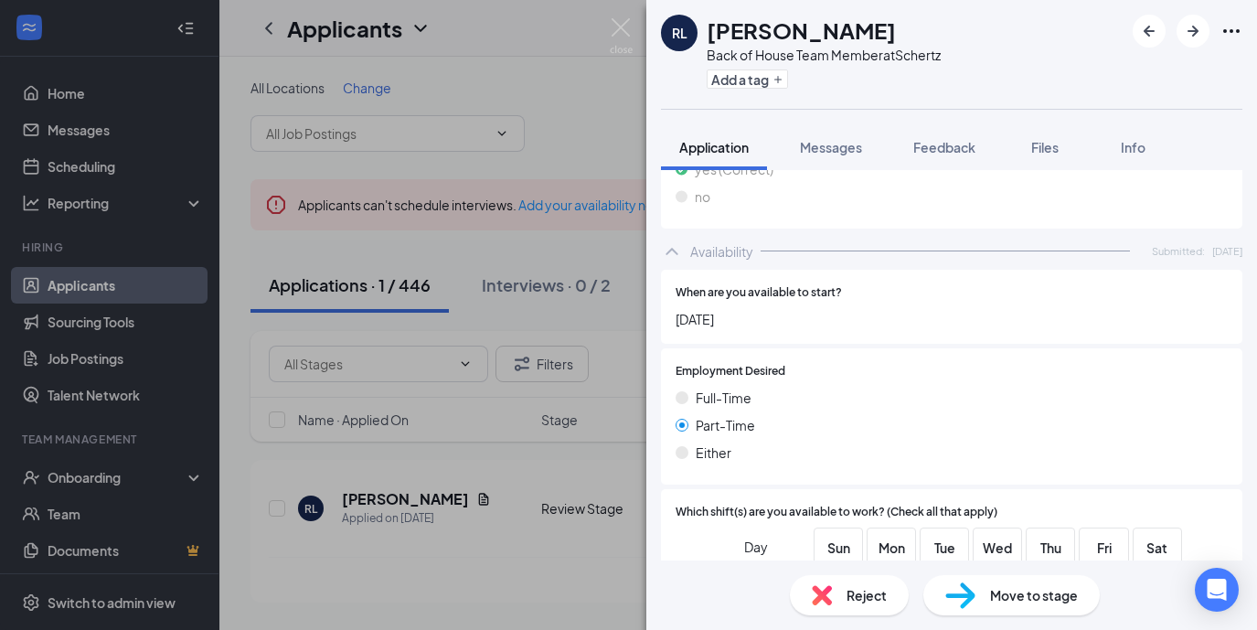
scroll to position [1439, 0]
